Goal: Download file/media

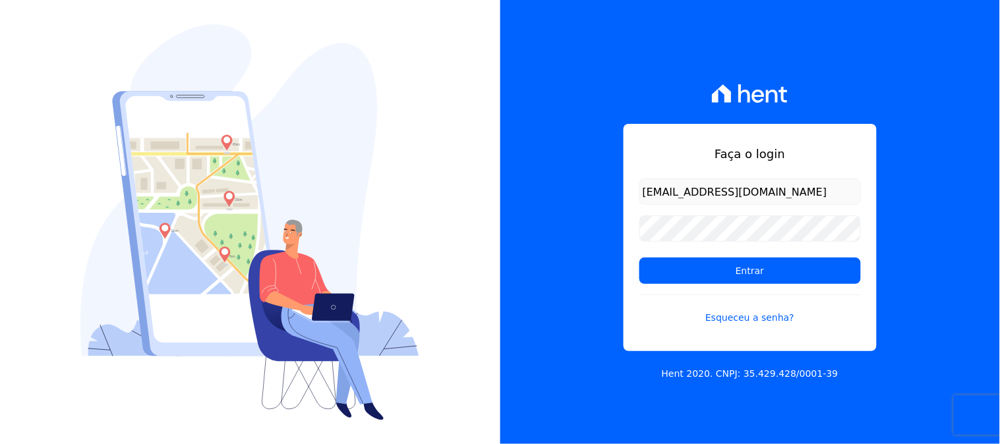
type input "[EMAIL_ADDRESS][DOMAIN_NAME]"
click at [639, 258] on input "Entrar" at bounding box center [749, 271] width 221 height 26
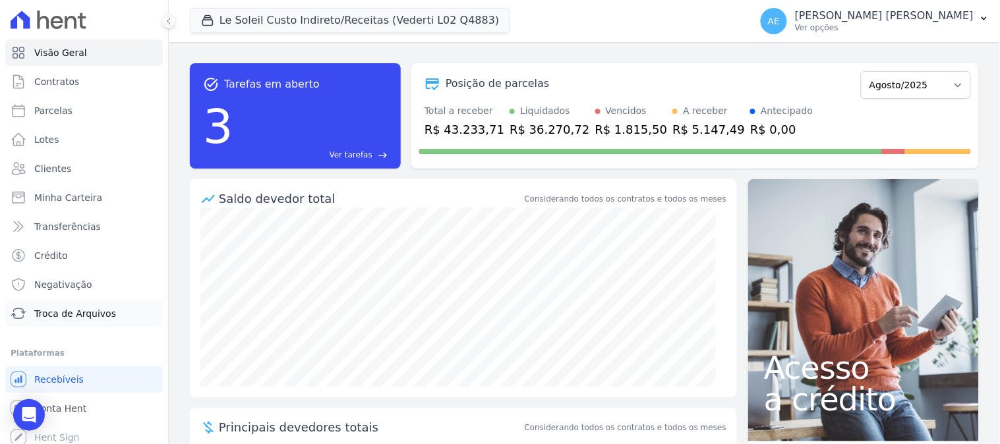
click at [77, 318] on span "Troca de Arquivos" at bounding box center [75, 313] width 82 height 13
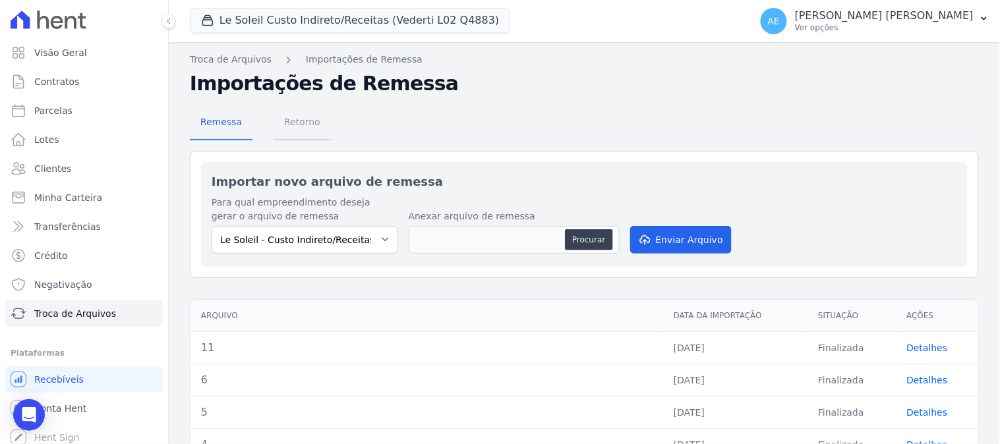
click at [304, 122] on span "Retorno" at bounding box center [302, 122] width 52 height 26
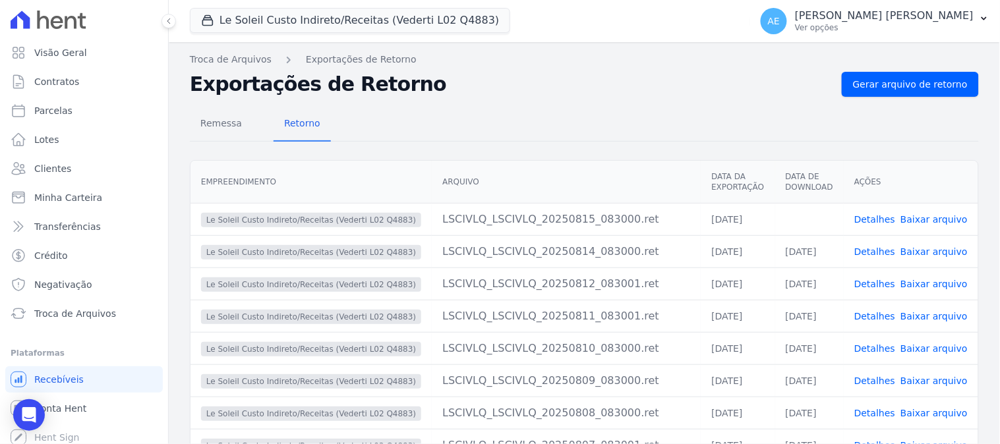
click at [934, 215] on link "Baixar arquivo" at bounding box center [933, 219] width 67 height 11
click at [248, 25] on button "Le Soleil Custo Indireto/Receitas (Vederti L02 Q4883)" at bounding box center [350, 20] width 320 height 25
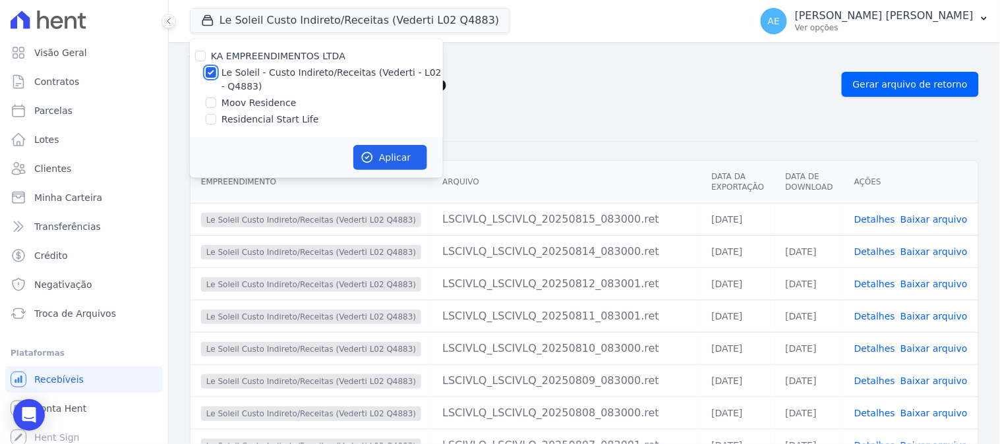
click at [213, 71] on input "Le Soleil - Custo Indireto/Receitas (Vederti - L02 - Q4883)" at bounding box center [211, 72] width 11 height 11
checkbox input "false"
click at [210, 102] on input "Moov Residence" at bounding box center [211, 103] width 11 height 11
checkbox input "true"
click at [384, 160] on button "Aplicar" at bounding box center [390, 157] width 74 height 25
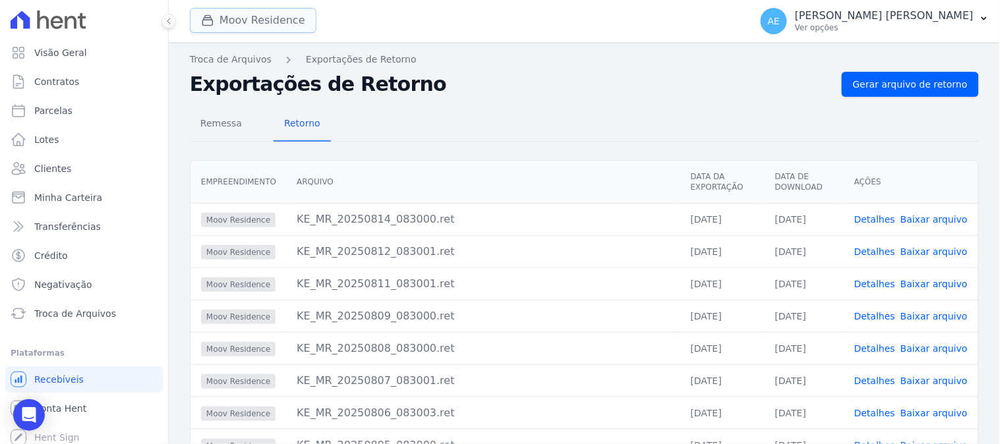
click at [269, 25] on button "Moov Residence" at bounding box center [253, 20] width 127 height 25
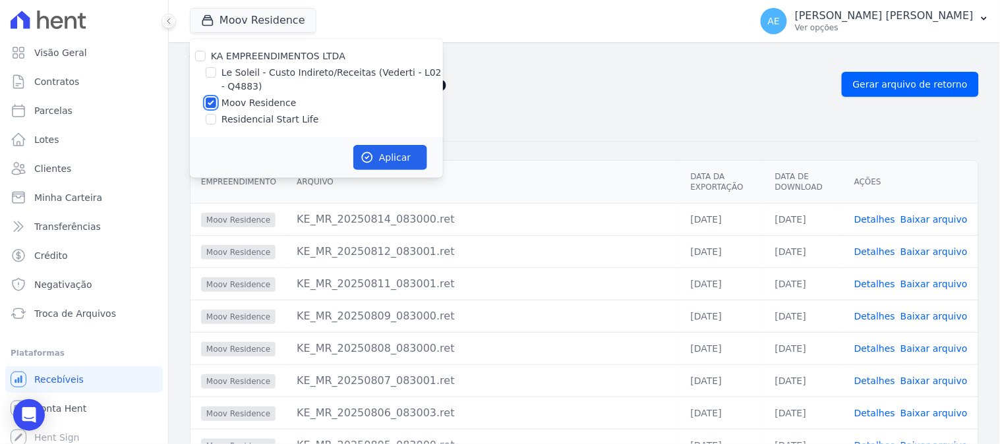
click at [213, 102] on input "Moov Residence" at bounding box center [211, 103] width 11 height 11
checkbox input "false"
click at [215, 117] on input "Residencial Start Life" at bounding box center [211, 119] width 11 height 11
checkbox input "true"
click at [385, 152] on button "Aplicar" at bounding box center [390, 157] width 74 height 25
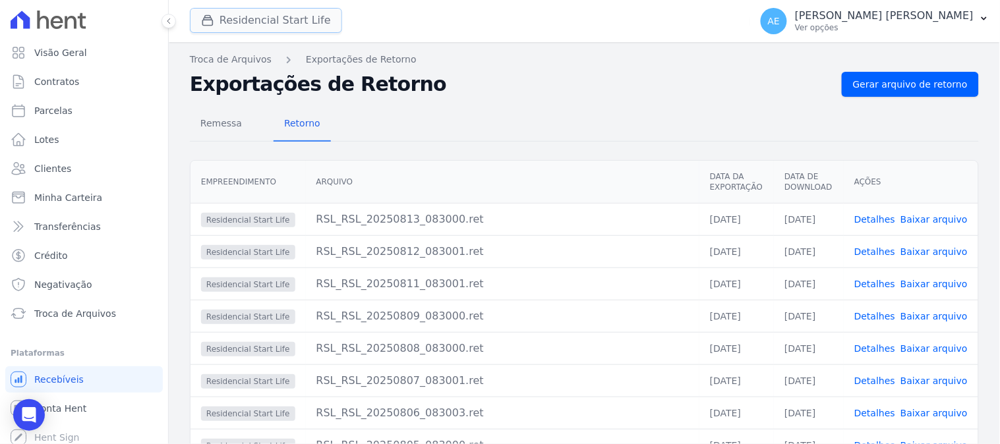
click at [253, 16] on button "Residencial Start Life" at bounding box center [266, 20] width 152 height 25
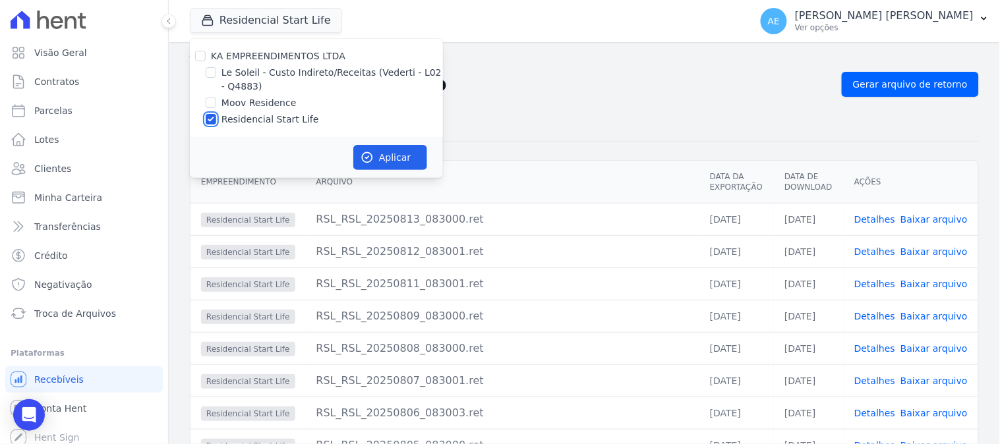
click at [214, 119] on input "Residencial Start Life" at bounding box center [211, 119] width 11 height 11
checkbox input "false"
click at [207, 105] on input "Moov Residence" at bounding box center [211, 103] width 11 height 11
checkbox input "true"
click at [387, 165] on button "Aplicar" at bounding box center [390, 157] width 74 height 25
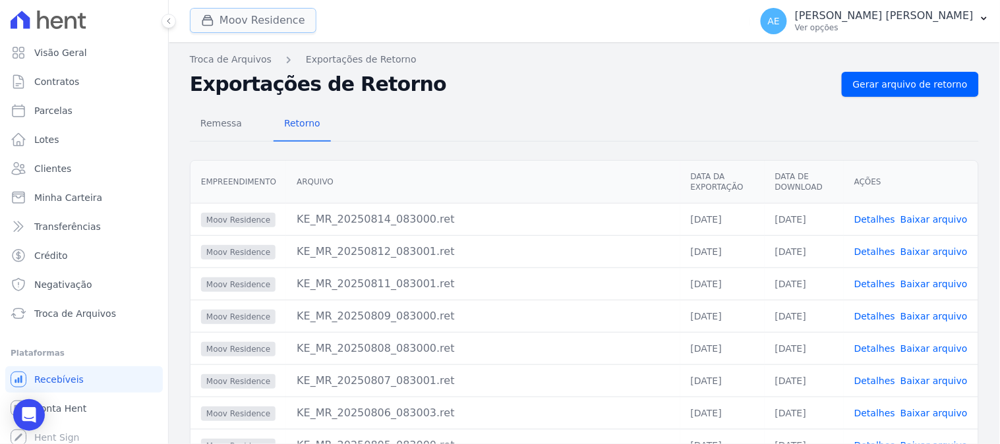
click at [259, 16] on button "Moov Residence" at bounding box center [253, 20] width 127 height 25
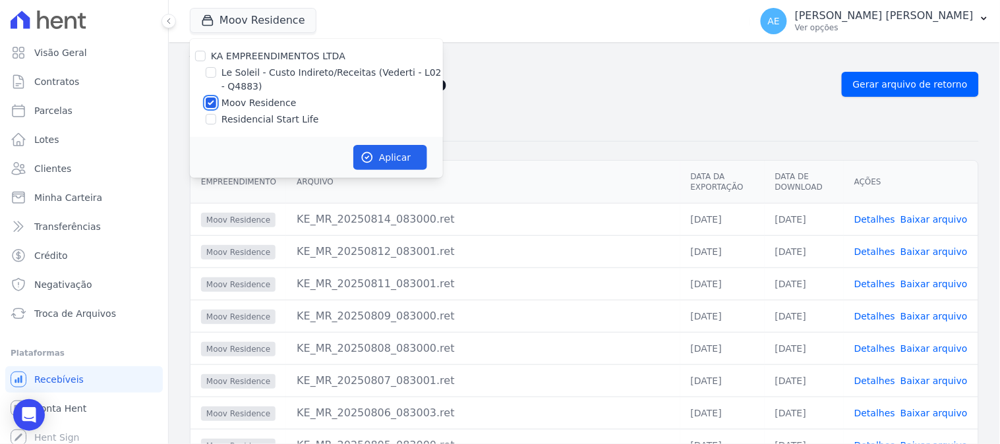
click at [208, 101] on input "Moov Residence" at bounding box center [211, 103] width 11 height 11
checkbox input "false"
click at [211, 114] on input "Residencial Start Life" at bounding box center [211, 119] width 11 height 11
checkbox input "true"
click at [398, 159] on button "Aplicar" at bounding box center [390, 157] width 74 height 25
